Goal: Task Accomplishment & Management: Manage account settings

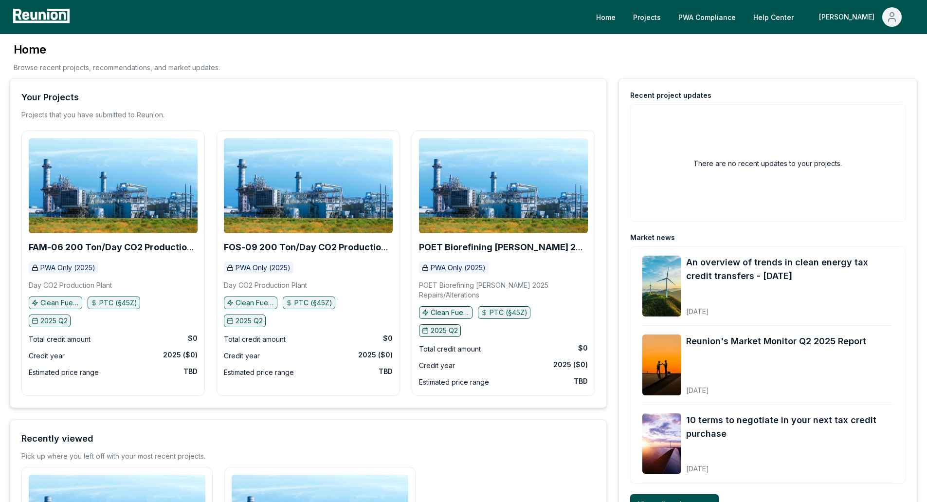
drag, startPoint x: 527, startPoint y: 0, endPoint x: 444, endPoint y: 49, distance: 96.9
click at [444, 49] on div "Home Browse recent projects, recommendations, and market updates." at bounding box center [464, 60] width 908 height 37
click at [317, 251] on b "FOS-09 200 Ton/Day CO2 Production Plant" at bounding box center [306, 252] width 165 height 20
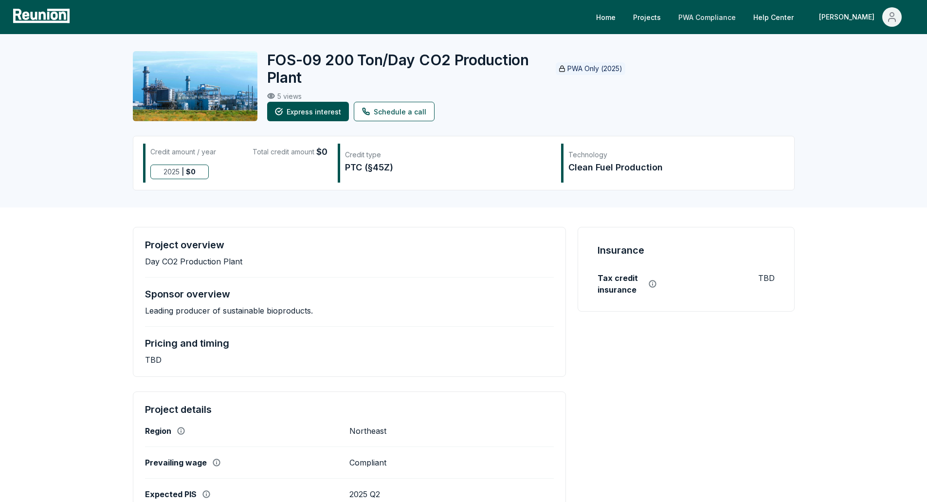
click at [744, 25] on link "PWA Compliance" at bounding box center [707, 16] width 73 height 19
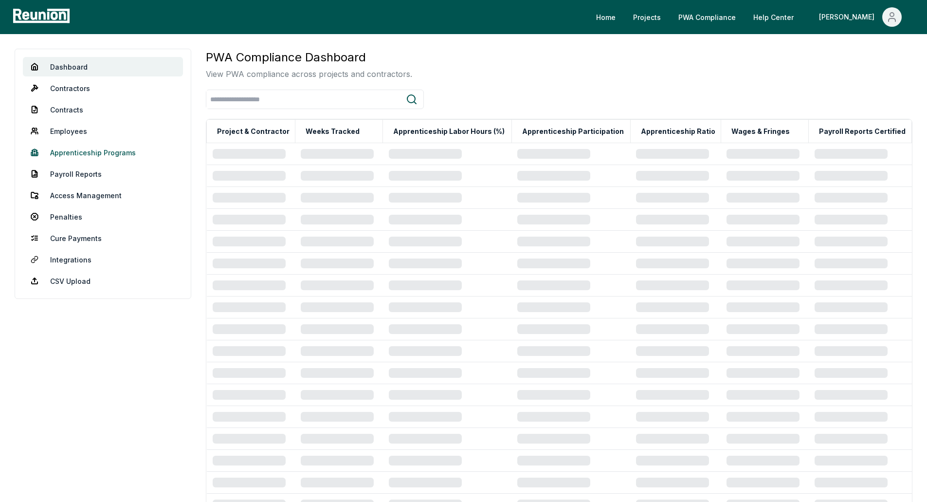
click at [101, 154] on link "Apprenticeship Programs" at bounding box center [103, 152] width 160 height 19
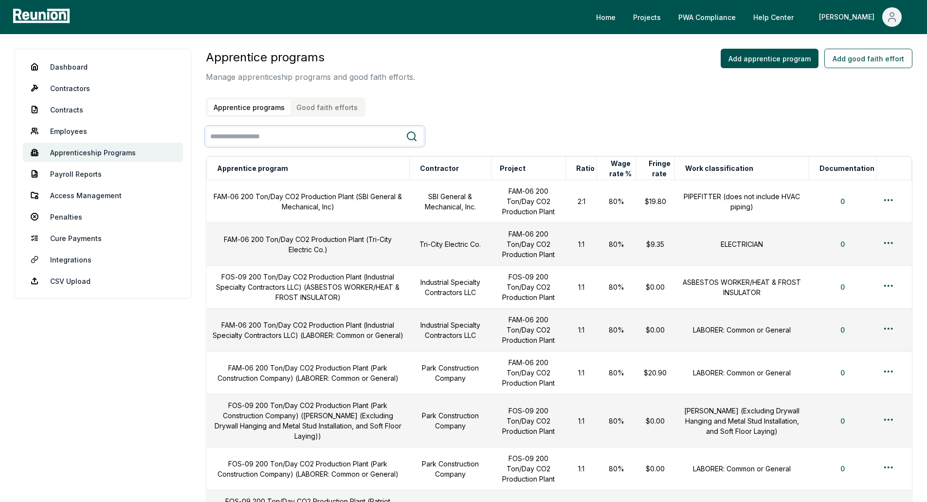
click at [368, 138] on input "search" at bounding box center [306, 137] width 200 height 18
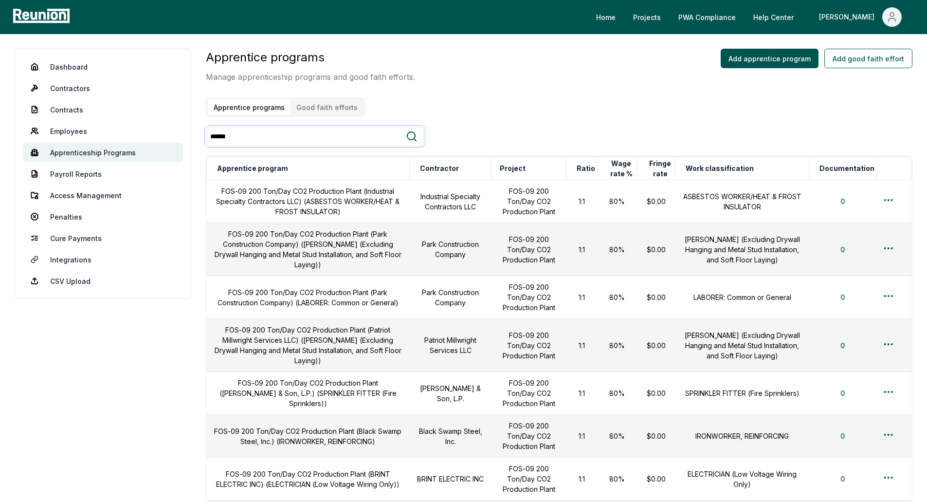
type input "******"
click at [414, 139] on icon at bounding box center [411, 136] width 9 height 9
click at [408, 138] on icon at bounding box center [411, 136] width 9 height 9
click at [449, 276] on td "Park Construction Company" at bounding box center [450, 297] width 82 height 43
click at [459, 171] on button "Contractor" at bounding box center [439, 168] width 43 height 19
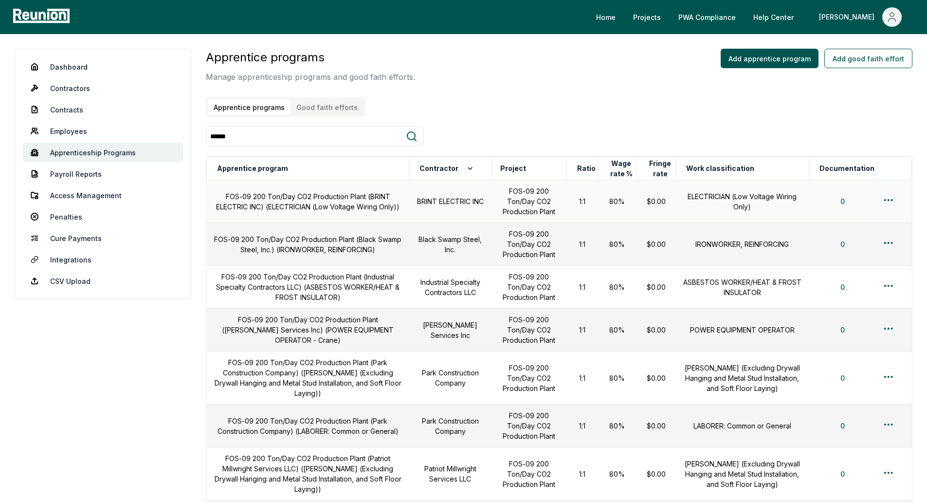
click at [296, 195] on td "FOS-09 200 Ton/Day CO2 Production Plant (BRINT ELECTRIC INC) (ELECTRICIAN (Low …" at bounding box center [308, 201] width 203 height 43
click at [78, 67] on link "Dashboard" at bounding box center [103, 66] width 160 height 19
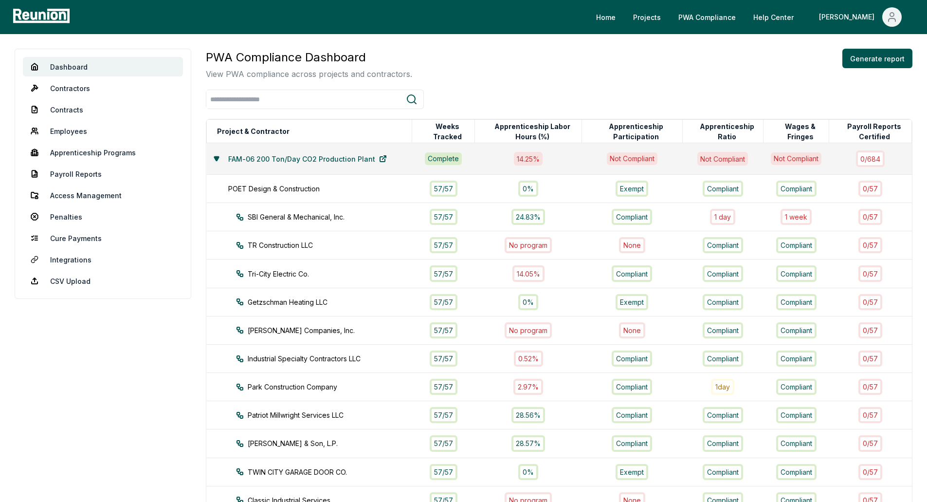
click at [217, 158] on icon at bounding box center [216, 158] width 4 height 4
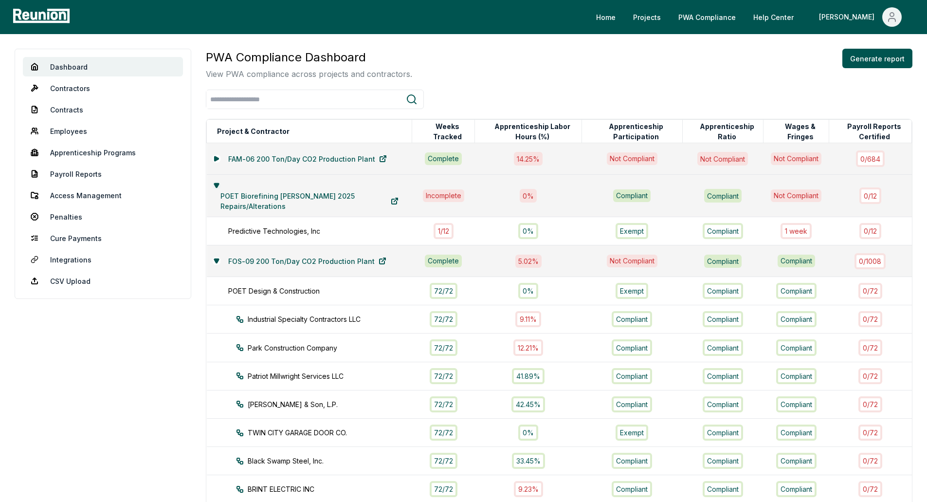
click at [215, 183] on icon at bounding box center [217, 186] width 6 height 6
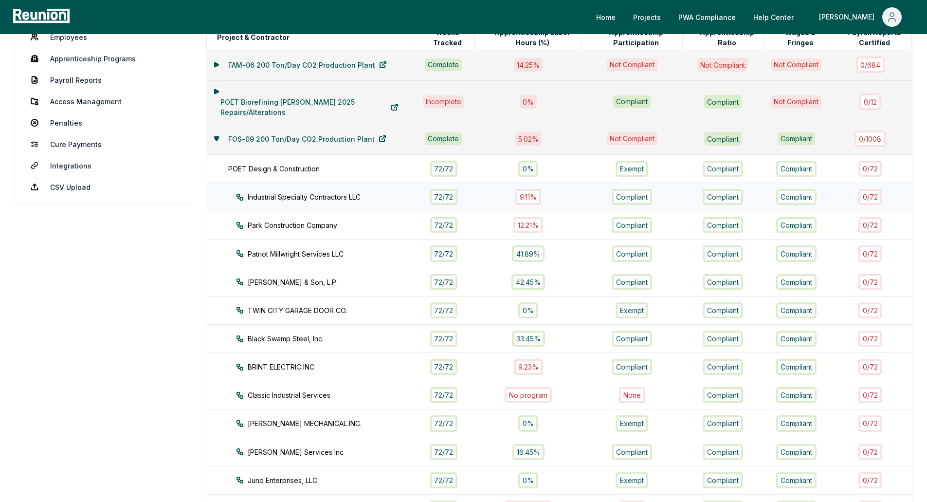
scroll to position [97, 0]
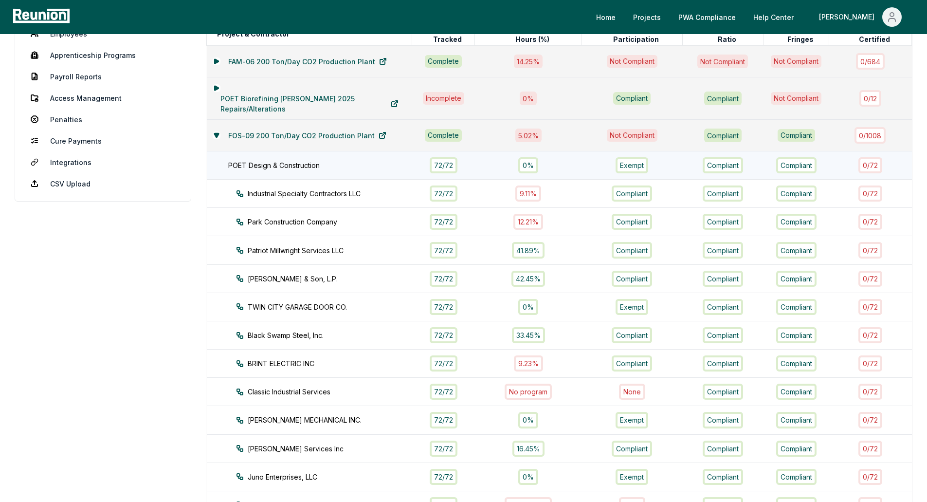
click at [281, 163] on div "POET Design & Construction" at bounding box center [325, 165] width 194 height 10
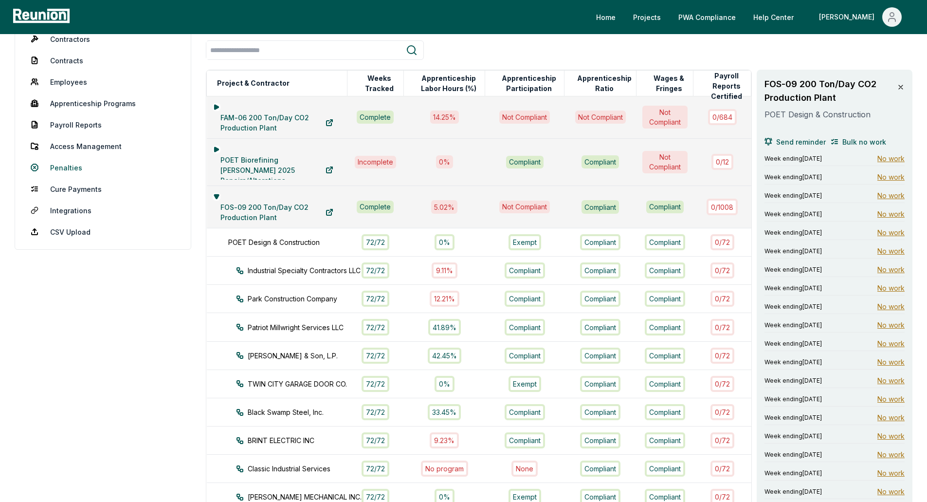
scroll to position [0, 0]
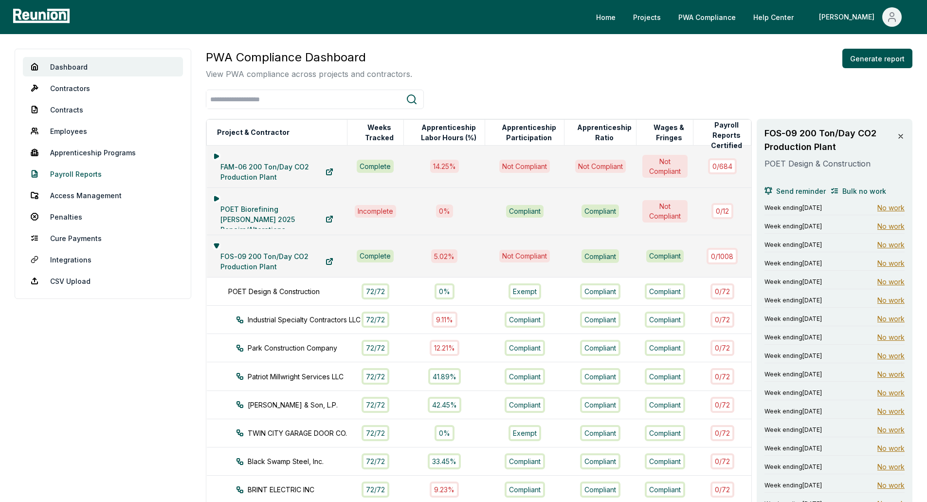
click at [86, 171] on link "Payroll Reports" at bounding box center [103, 173] width 160 height 19
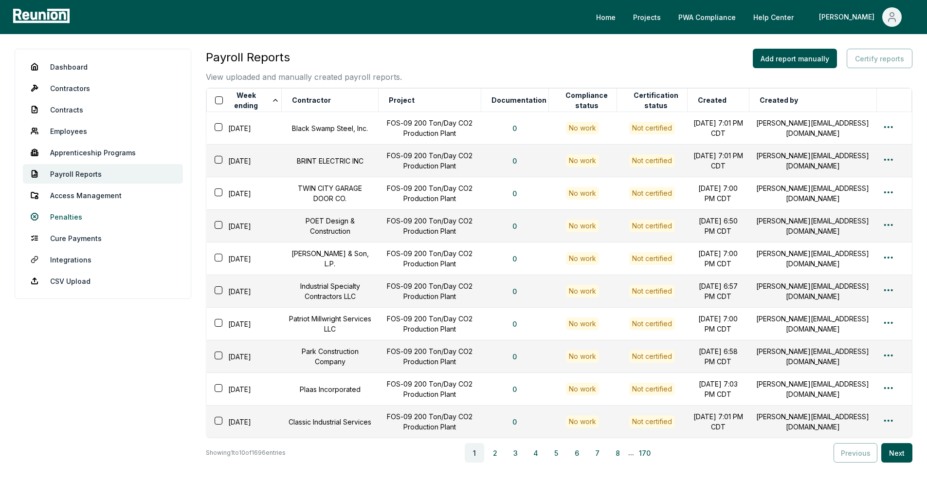
click at [91, 218] on link "Penalties" at bounding box center [103, 216] width 160 height 19
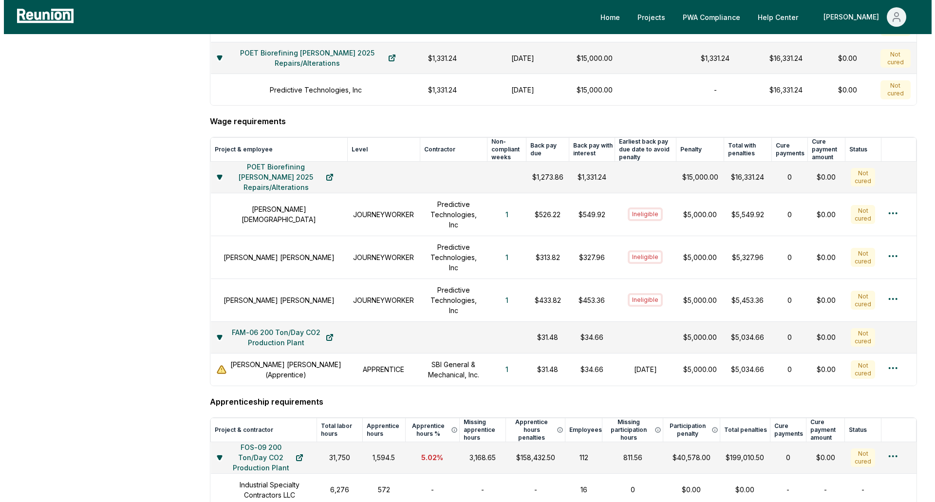
scroll to position [341, 0]
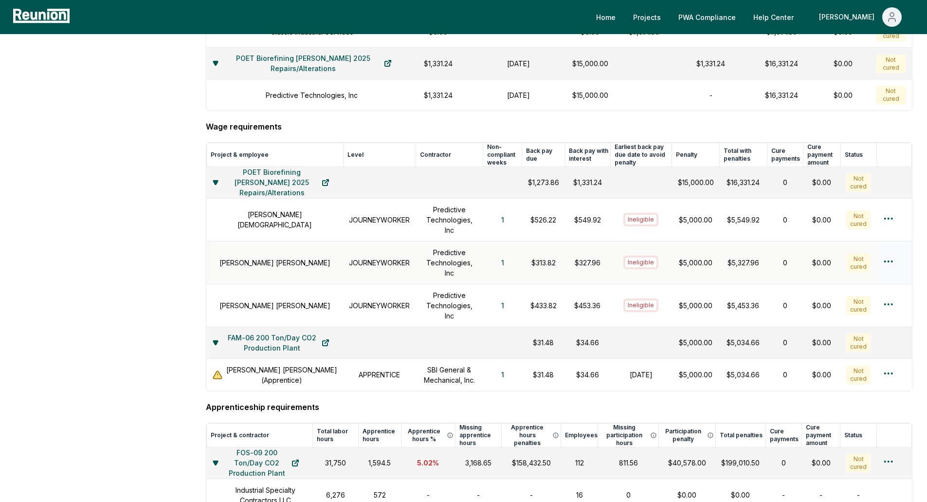
click at [367, 276] on td "JOURNEYWORKER" at bounding box center [379, 262] width 73 height 43
click at [265, 268] on h1 "[PERSON_NAME]" at bounding box center [275, 263] width 111 height 10
click at [499, 271] on button "1" at bounding box center [503, 262] width 18 height 19
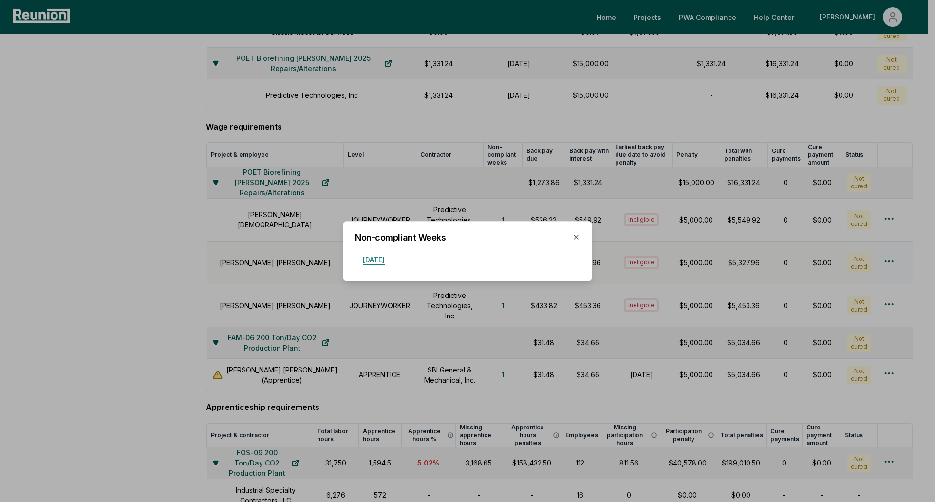
click at [389, 260] on button "[DATE]" at bounding box center [373, 259] width 37 height 19
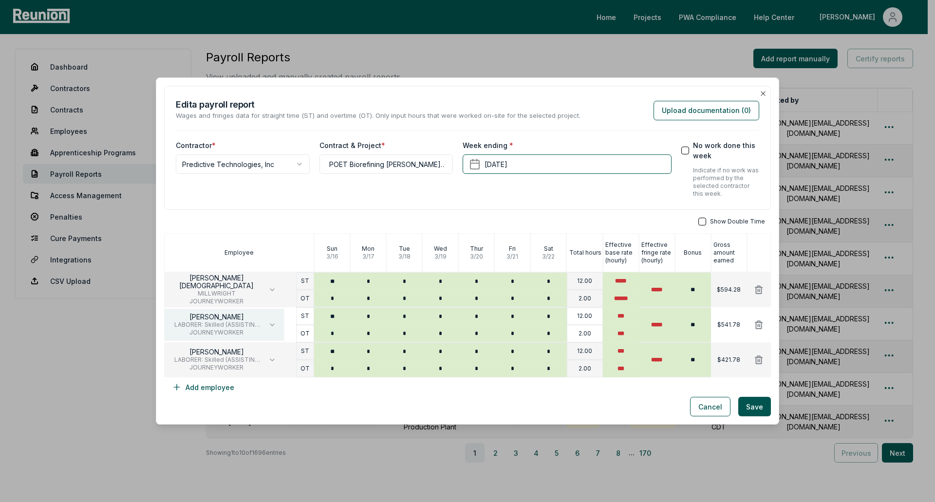
click at [266, 322] on button "BRADEN REUTER LABORER: Skilled (ASSISTING SKILLED CRAFT JOURNEYMAN) JOURNEYWORK…" at bounding box center [224, 325] width 120 height 32
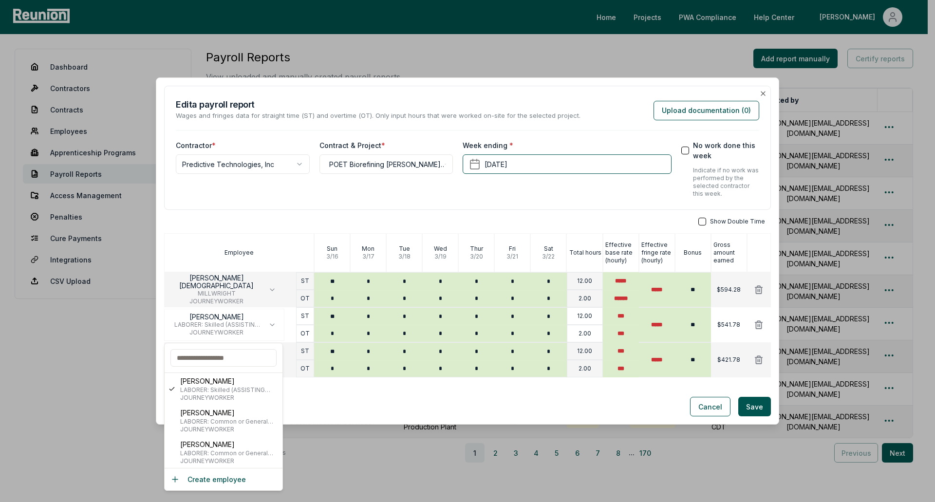
click at [442, 194] on div "**********" at bounding box center [386, 168] width 134 height 57
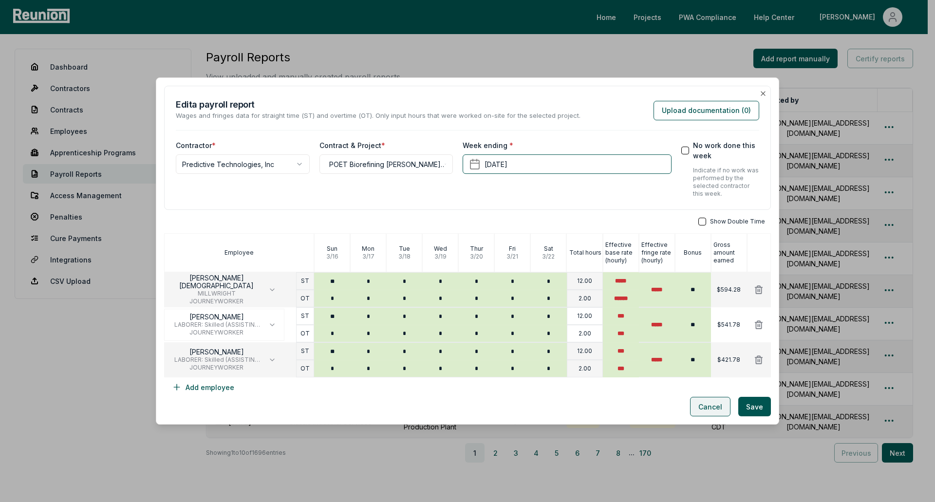
click at [699, 404] on button "Cancel" at bounding box center [710, 406] width 40 height 19
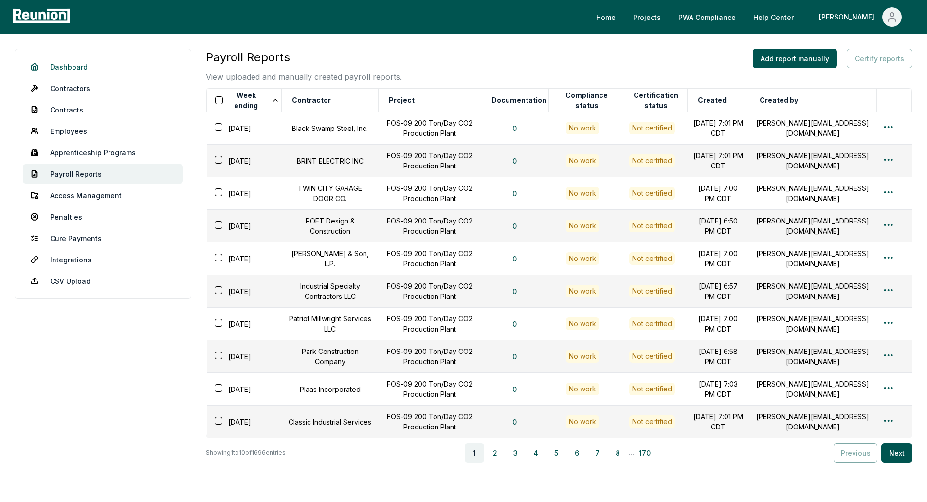
click at [112, 67] on link "Dashboard" at bounding box center [103, 66] width 160 height 19
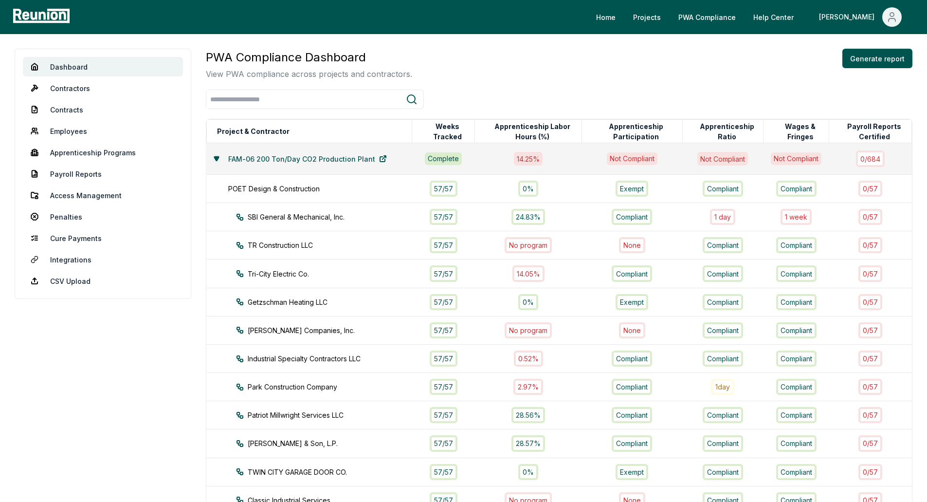
click at [214, 160] on icon at bounding box center [217, 159] width 6 height 6
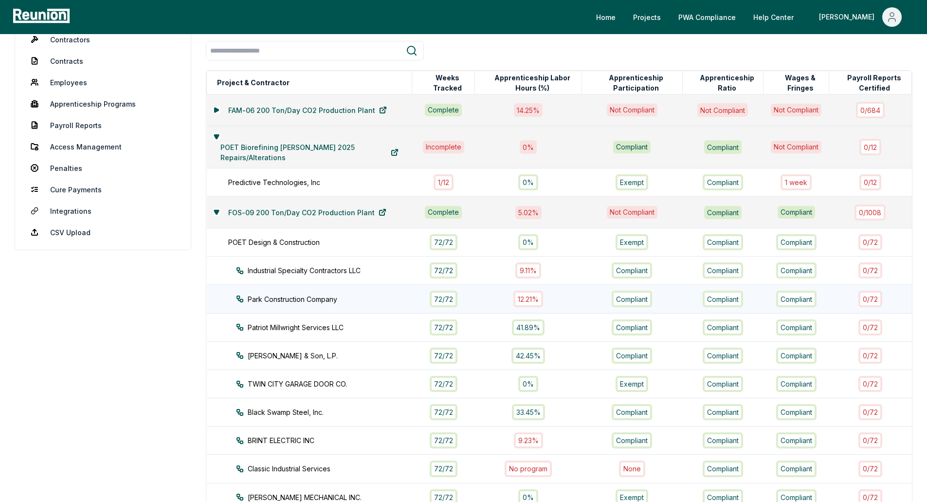
scroll to position [97, 0]
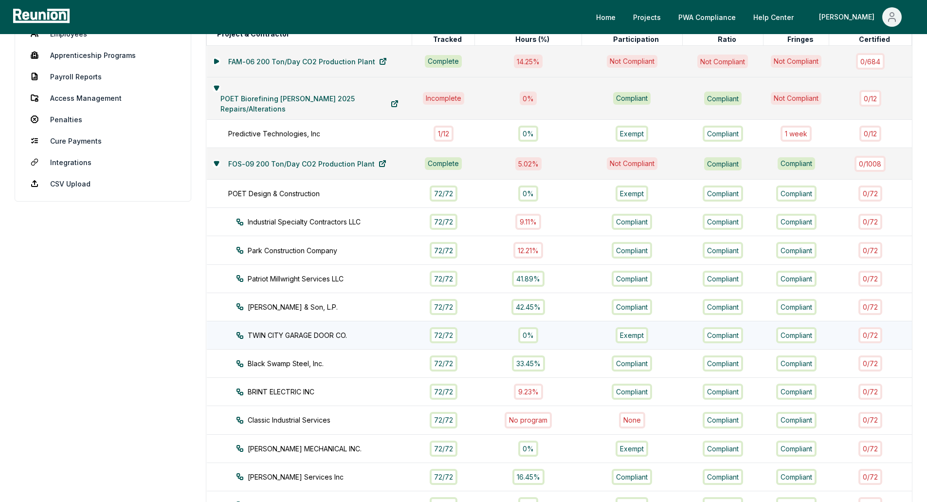
click at [358, 336] on div "TWIN CITY GARAGE DOOR CO." at bounding box center [333, 335] width 194 height 10
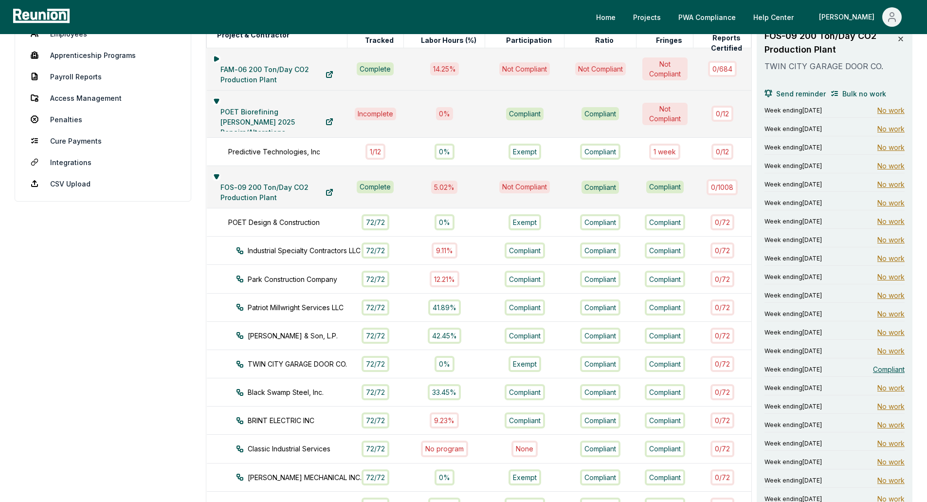
click at [898, 37] on icon at bounding box center [901, 39] width 8 height 8
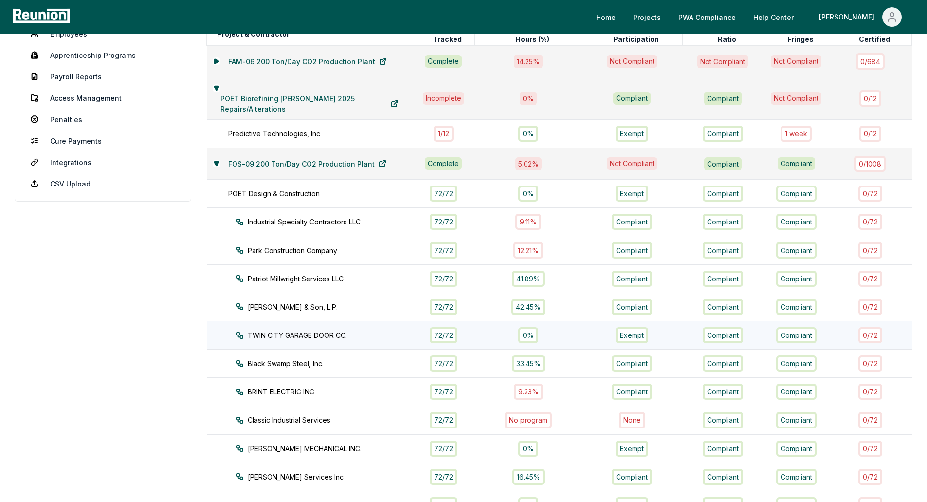
click at [320, 337] on div "TWIN CITY GARAGE DOOR CO." at bounding box center [333, 335] width 194 height 10
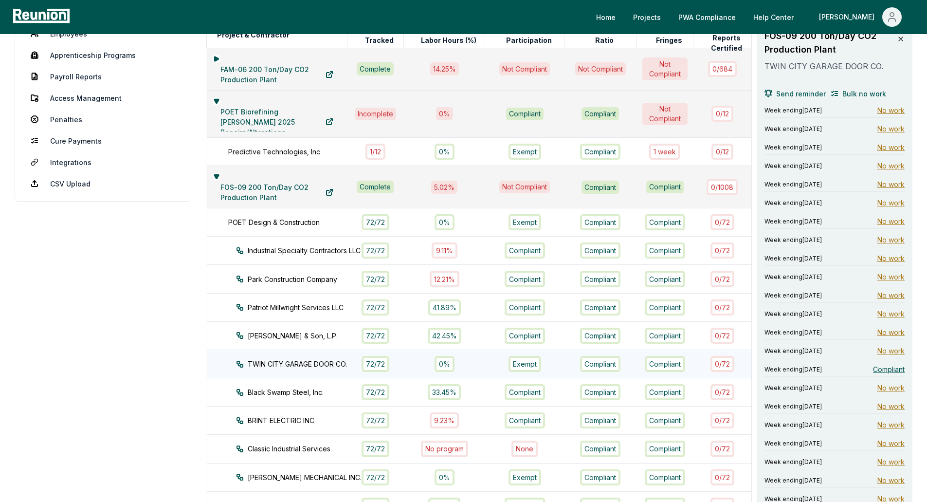
click at [321, 360] on div "TWIN CITY GARAGE DOOR CO." at bounding box center [300, 364] width 129 height 10
click at [902, 39] on icon at bounding box center [901, 39] width 8 height 8
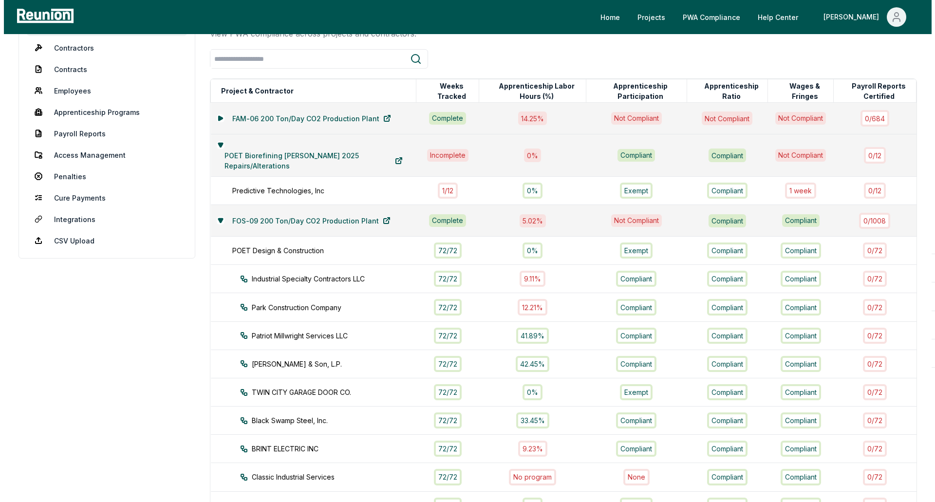
scroll to position [0, 0]
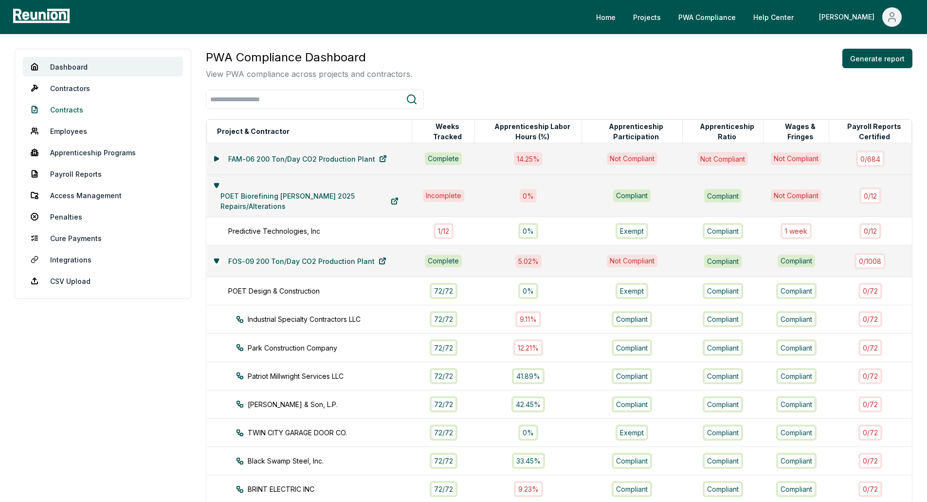
click at [100, 105] on link "Contracts" at bounding box center [103, 109] width 160 height 19
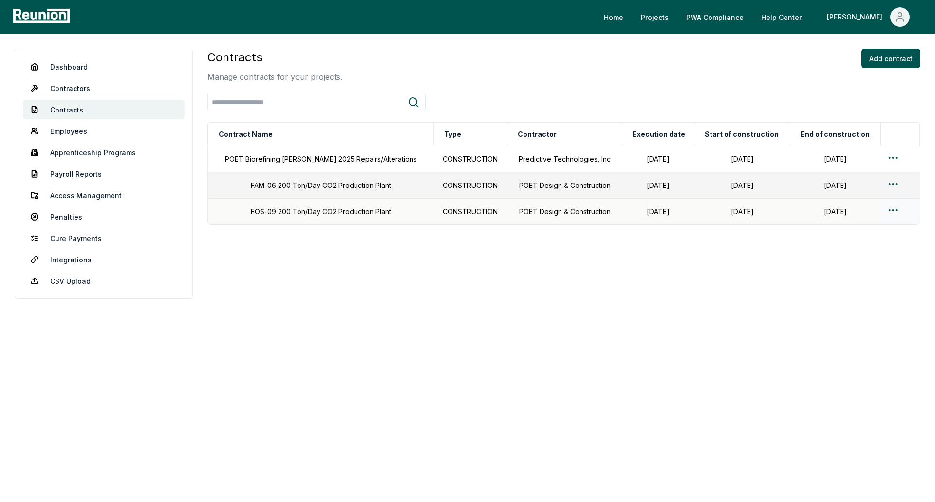
click at [269, 214] on td "FOS-09 200 Ton/Day CO2 Production Plant" at bounding box center [320, 212] width 225 height 26
click at [889, 206] on html "Please visit us on your desktop We're working on making our marketplace mobile-…" at bounding box center [467, 251] width 935 height 502
click at [851, 250] on div "Edit" at bounding box center [880, 249] width 92 height 16
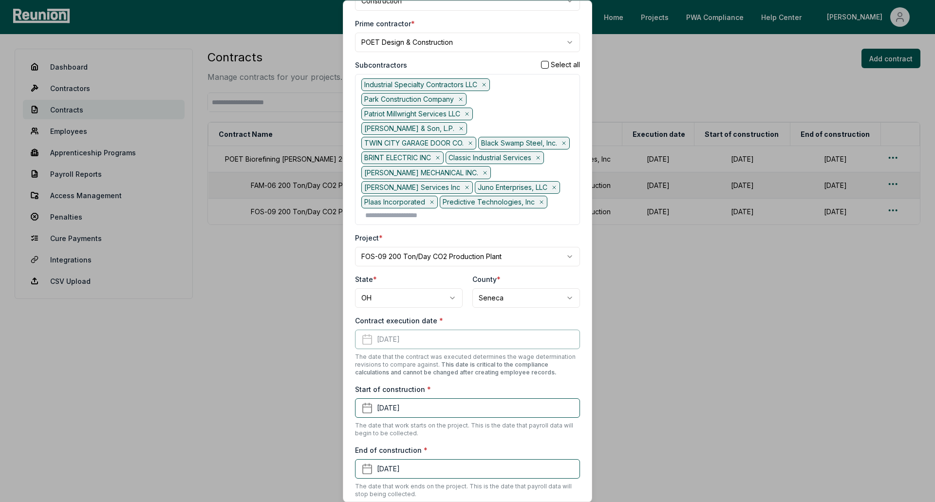
scroll to position [146, 0]
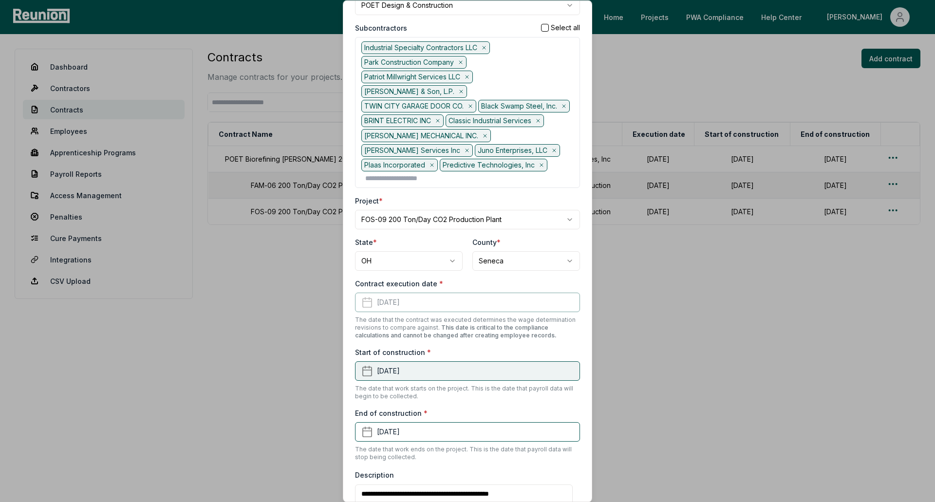
click at [414, 381] on button "April 1st, 2024" at bounding box center [467, 370] width 225 height 19
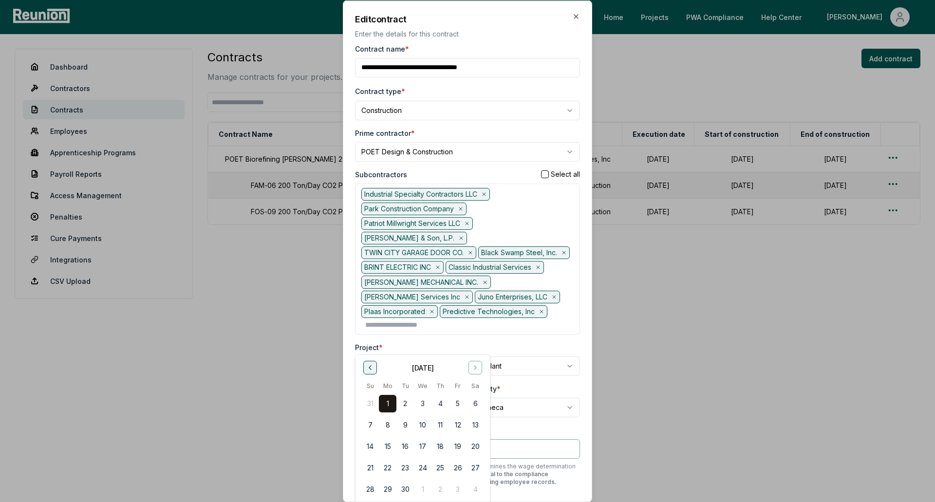
click at [371, 370] on icon "Go to previous month" at bounding box center [370, 368] width 8 height 8
click at [389, 404] on button "1" at bounding box center [388, 403] width 18 height 18
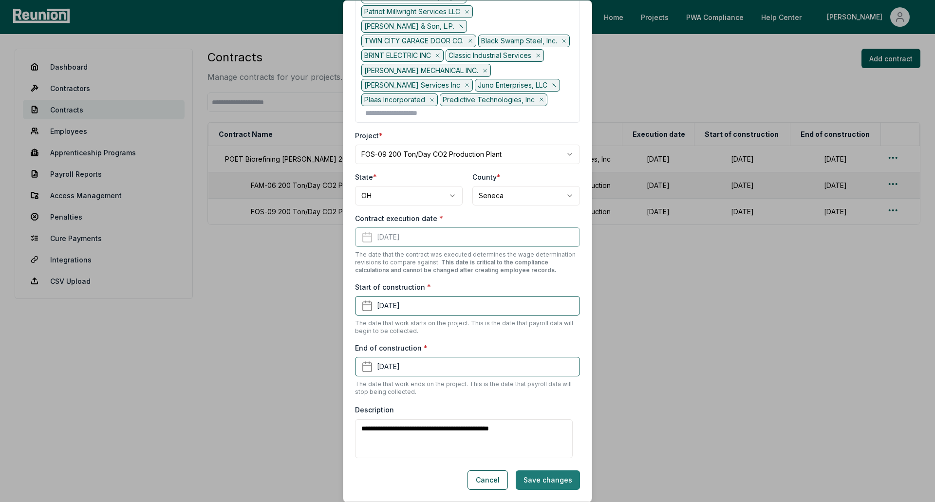
click at [554, 486] on button "Save changes" at bounding box center [548, 479] width 64 height 19
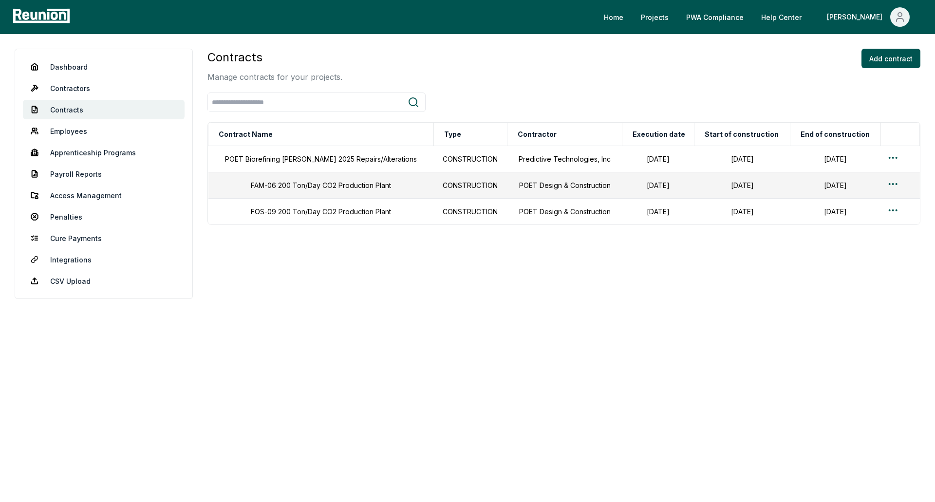
click at [364, 281] on div "Contracts Manage contracts for your projects. Add contract Contract Name Type C…" at bounding box center [563, 176] width 713 height 254
